Goal: Complete application form

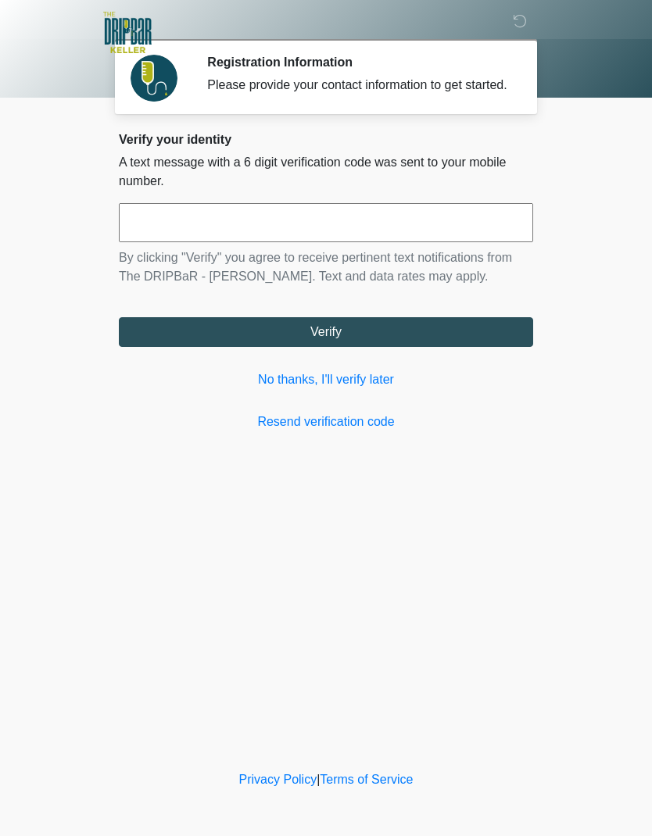
click at [373, 389] on link "No thanks, I'll verify later" at bounding box center [326, 379] width 414 height 19
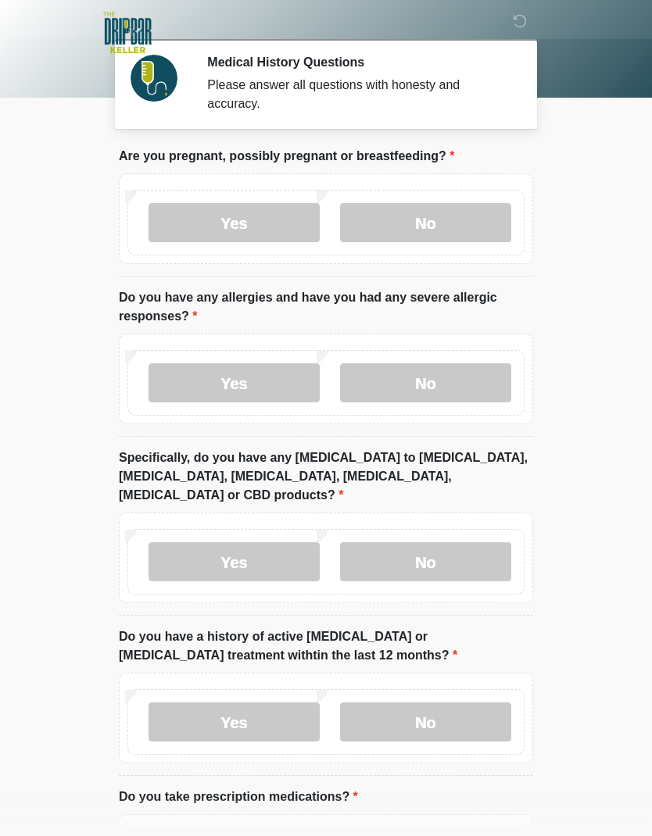
click at [454, 211] on label "No" at bounding box center [425, 222] width 171 height 39
click at [177, 401] on label "Yes" at bounding box center [233, 382] width 171 height 39
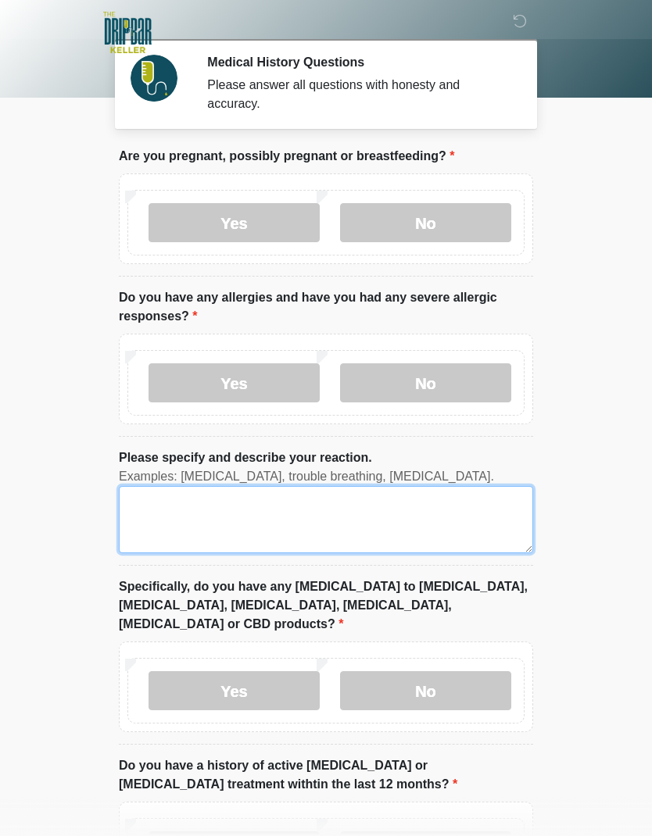
click at [407, 509] on textarea "Please specify and describe your reaction." at bounding box center [326, 519] width 414 height 67
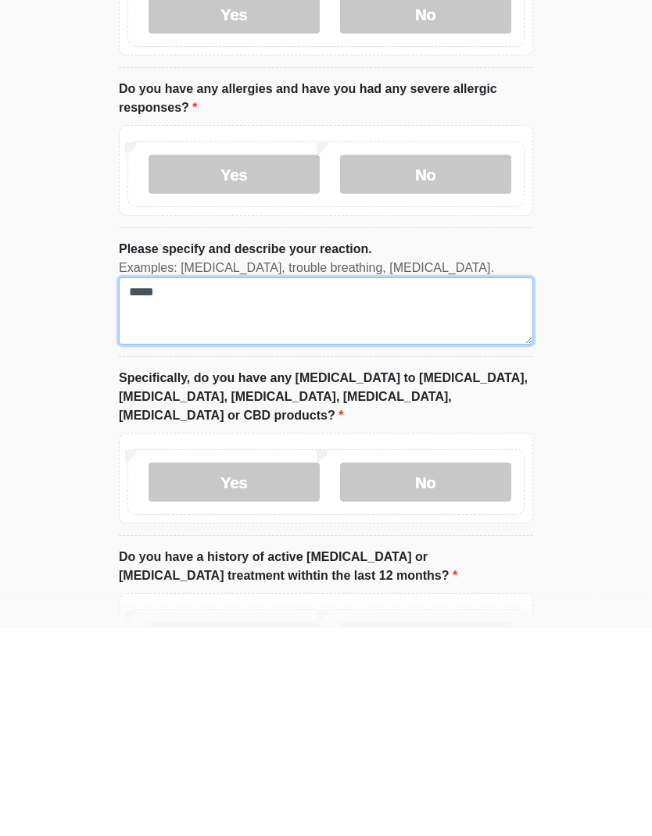
type textarea "*****"
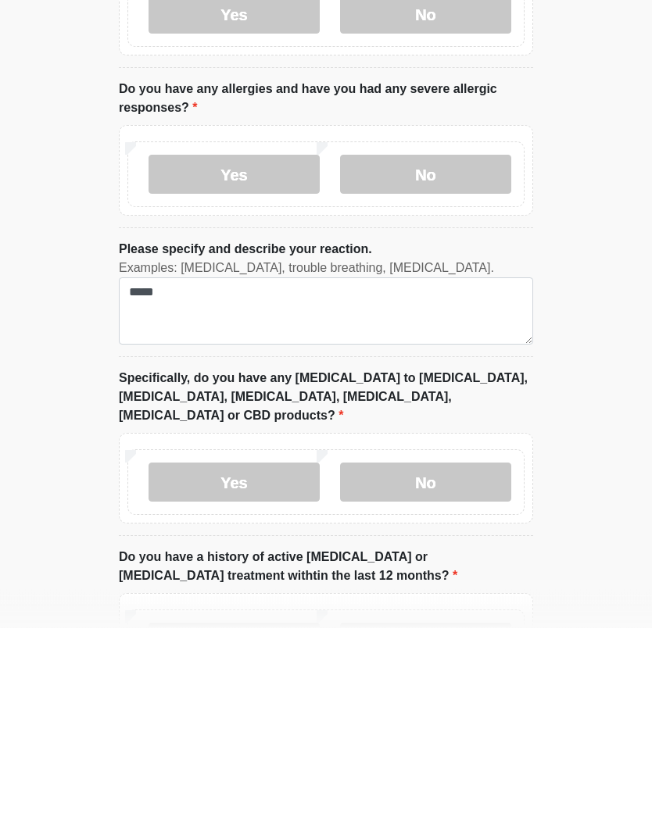
click at [465, 671] on label "No" at bounding box center [425, 690] width 171 height 39
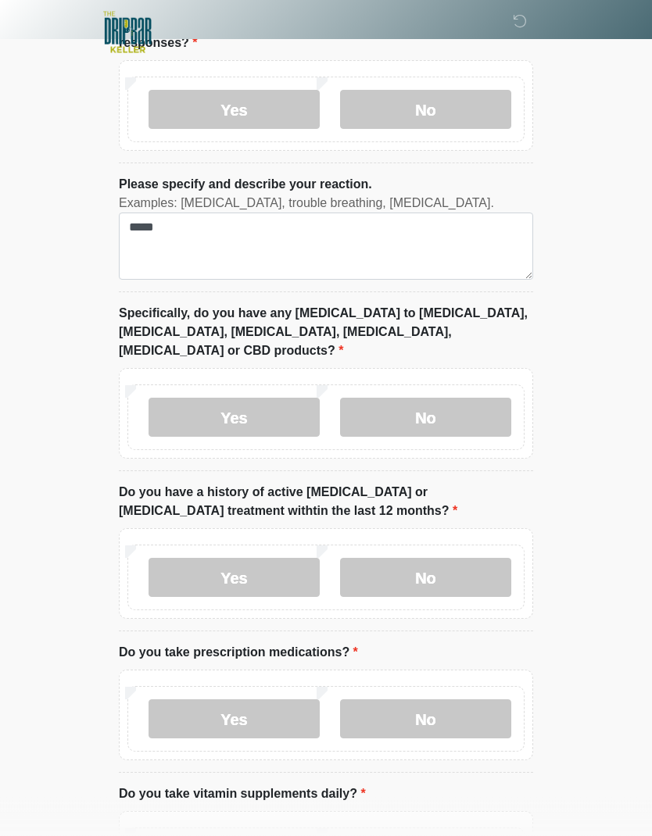
click at [475, 559] on label "No" at bounding box center [425, 578] width 171 height 39
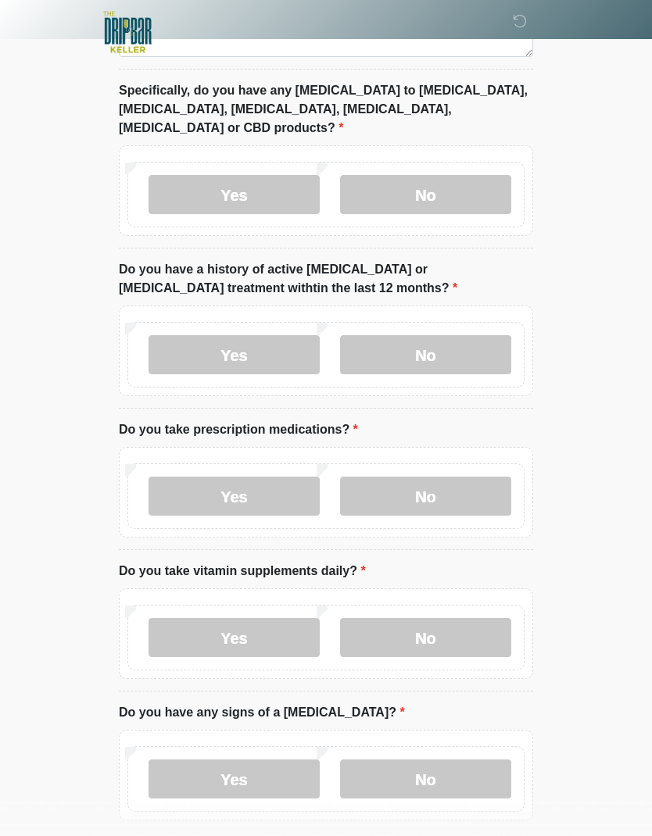
scroll to position [496, 0]
click at [187, 488] on label "Yes" at bounding box center [233, 496] width 171 height 39
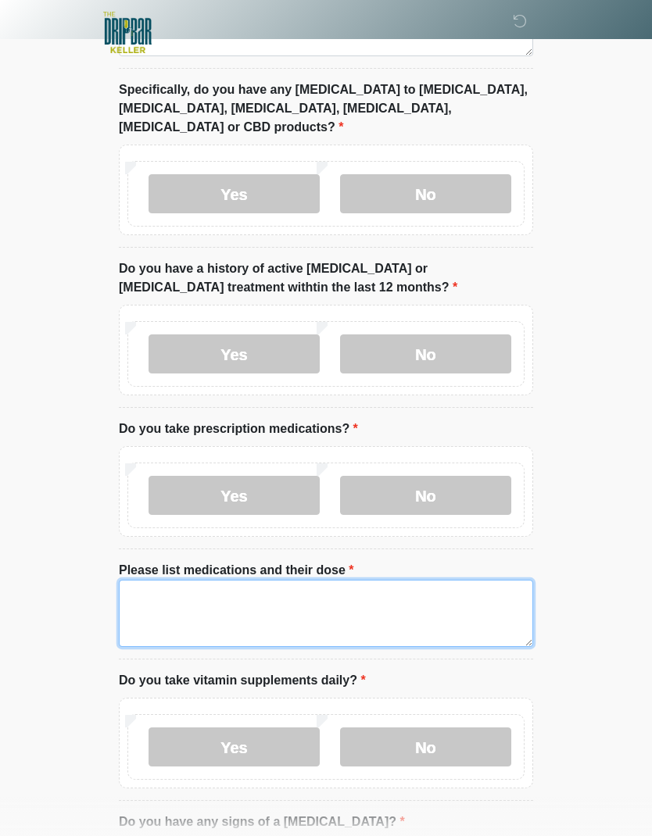
click at [188, 580] on textarea "Please list medications and their dose" at bounding box center [326, 613] width 414 height 67
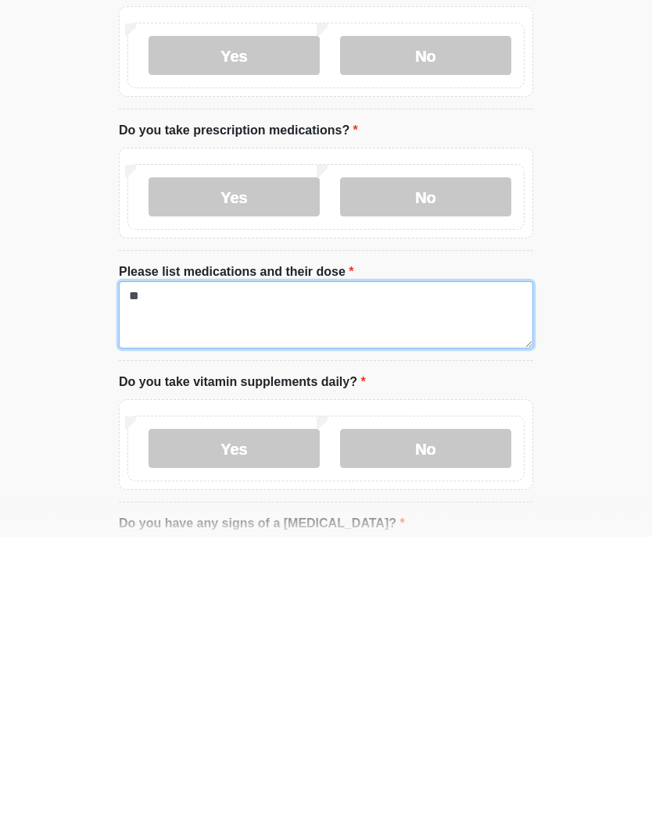
type textarea "*"
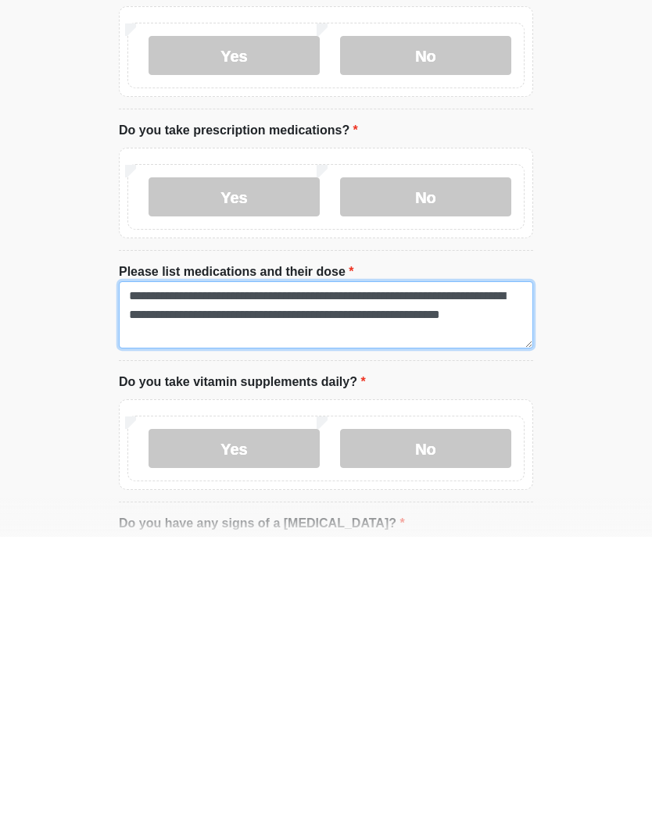
type textarea "**********"
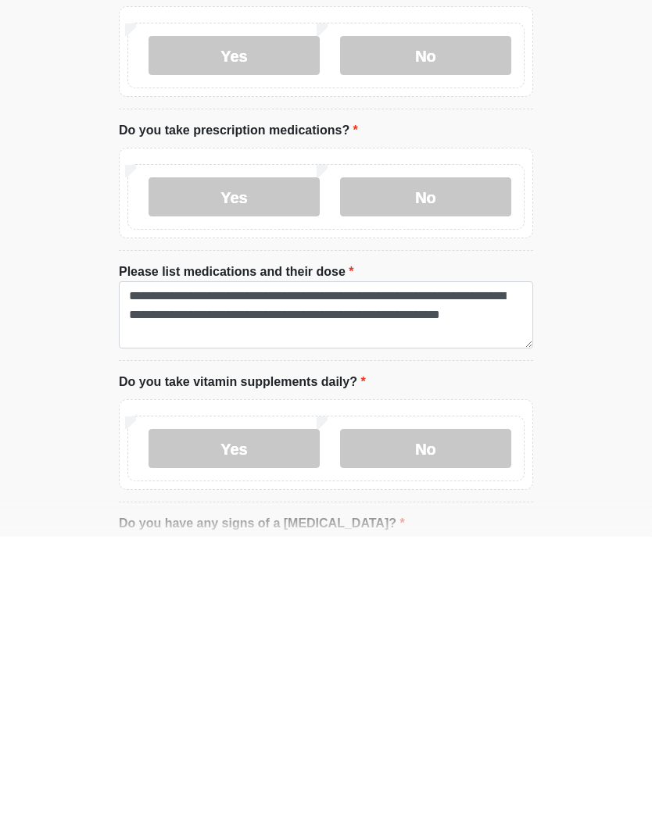
click at [402, 728] on label "No" at bounding box center [425, 747] width 171 height 39
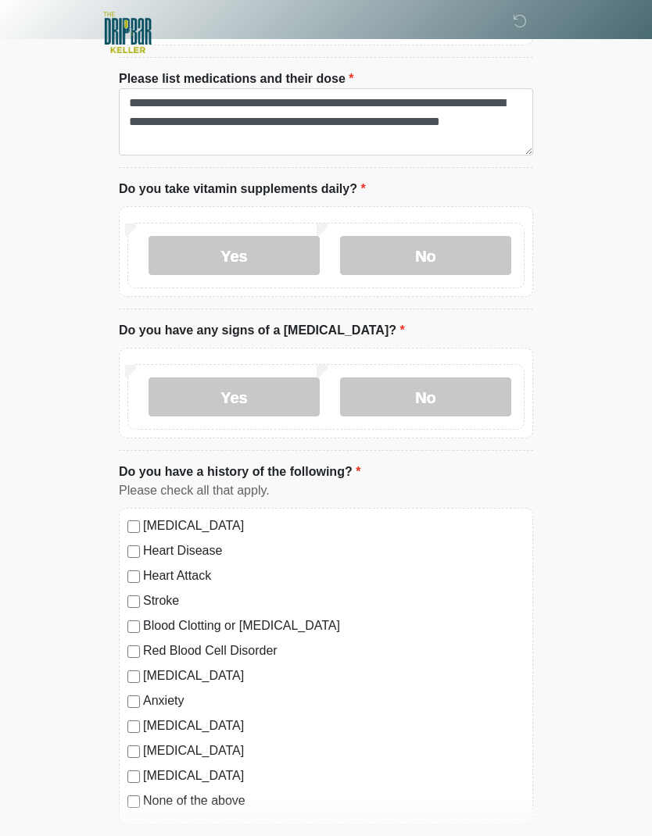
scroll to position [1004, 0]
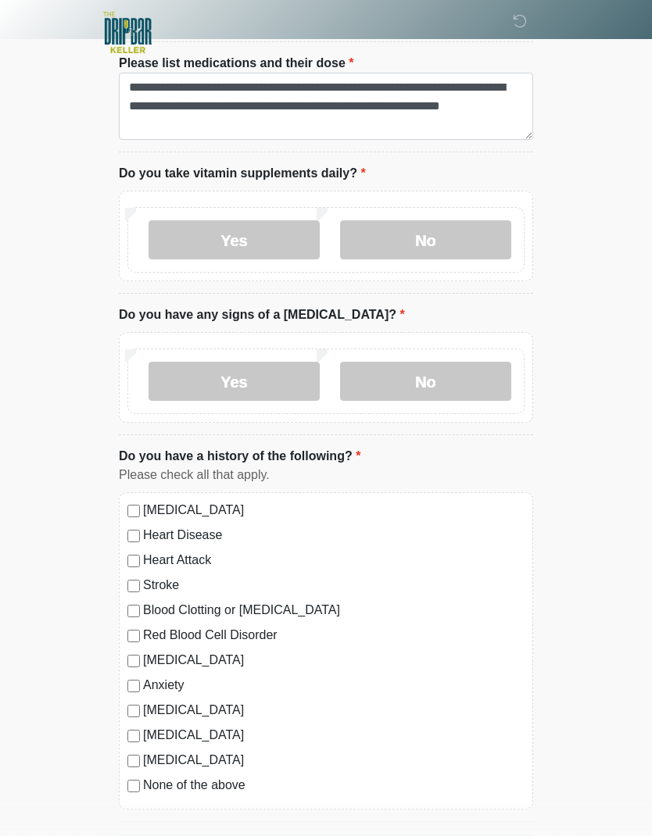
click at [486, 348] on div "Yes No" at bounding box center [325, 381] width 397 height 66
click at [479, 364] on label "No" at bounding box center [425, 381] width 171 height 39
click at [145, 776] on label "None of the above" at bounding box center [333, 785] width 381 height 19
click at [404, 834] on button "Continue" at bounding box center [326, 849] width 414 height 30
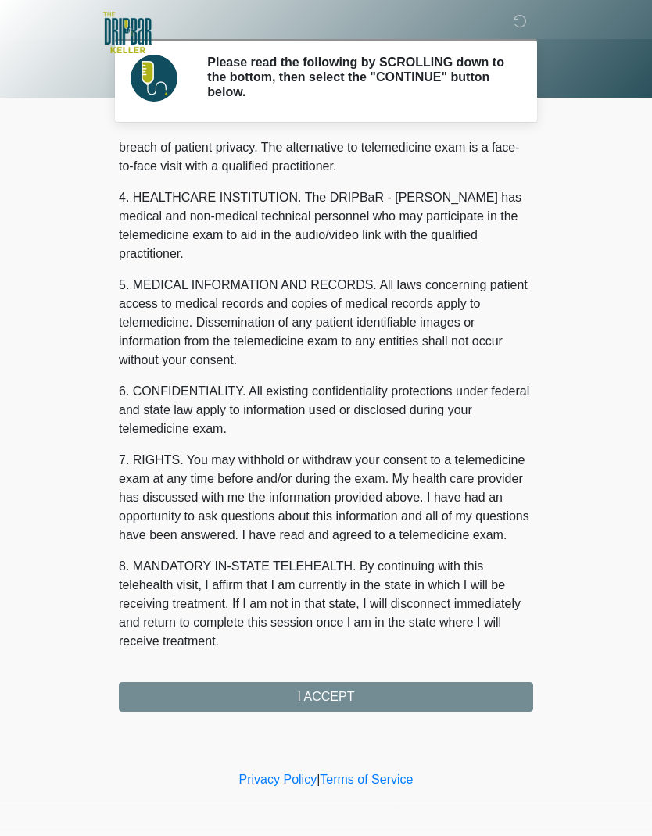
scroll to position [383, 0]
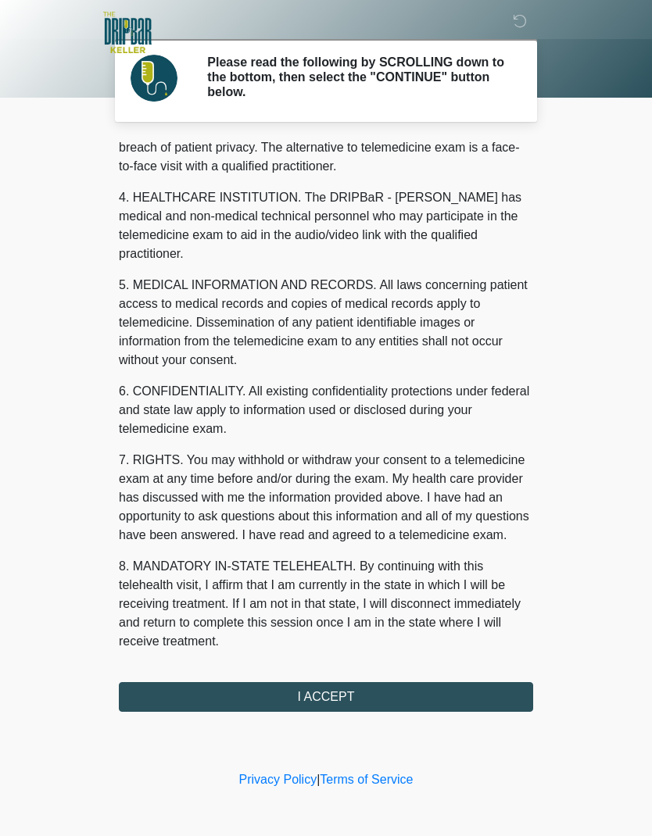
click at [401, 684] on button "I ACCEPT" at bounding box center [326, 697] width 414 height 30
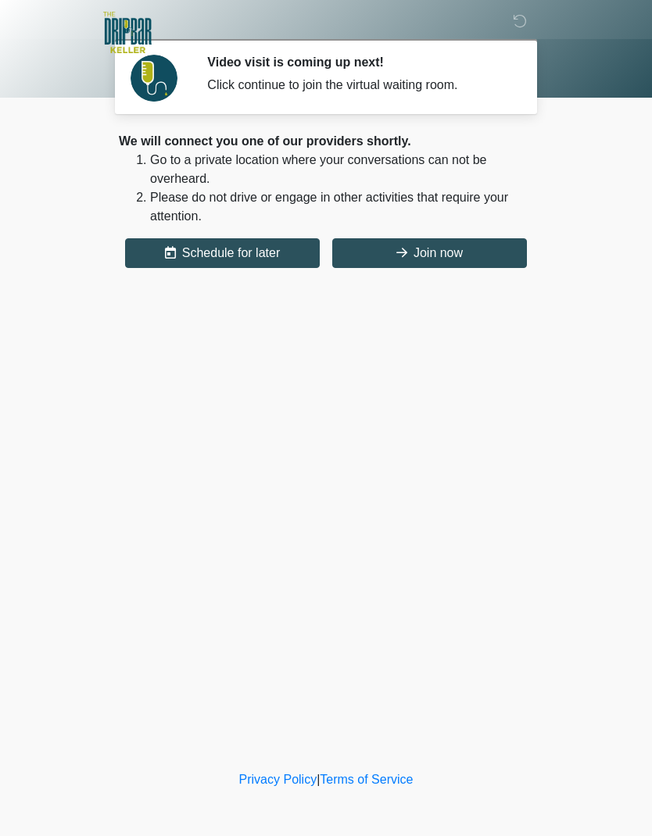
click at [468, 253] on button "Join now" at bounding box center [429, 253] width 195 height 30
